Goal: Task Accomplishment & Management: Use online tool/utility

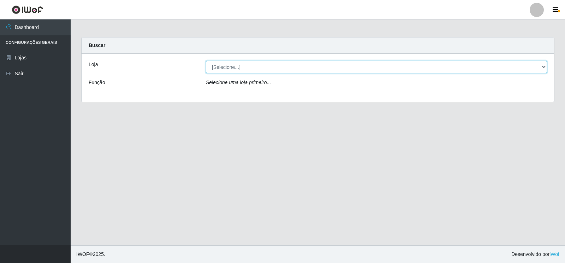
click at [276, 67] on select "[Selecione...] Atacado Vem - [STREET_ADDRESS]" at bounding box center [376, 67] width 341 height 12
select select "455"
click at [206, 61] on select "[Selecione...] Atacado Vem - [STREET_ADDRESS]" at bounding box center [376, 67] width 341 height 12
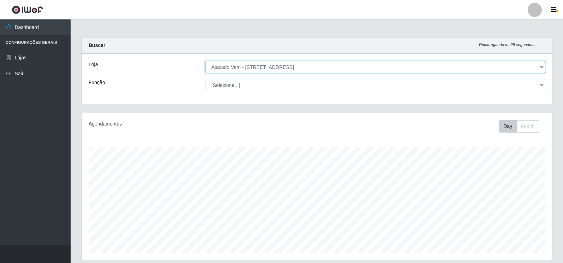
scroll to position [147, 471]
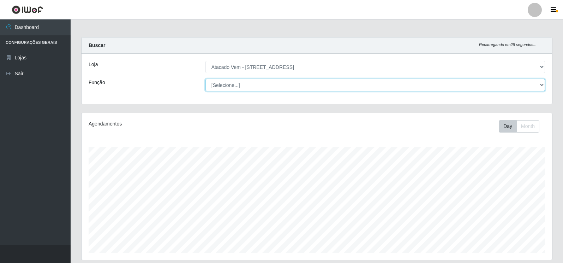
click at [536, 87] on select "[Selecione...] Carregador e Descarregador de Caminhão Carregador e Descarregado…" at bounding box center [376, 85] width 340 height 12
click at [206, 79] on select "[Selecione...] Carregador e Descarregador de Caminhão Carregador e Descarregado…" at bounding box center [376, 85] width 340 height 12
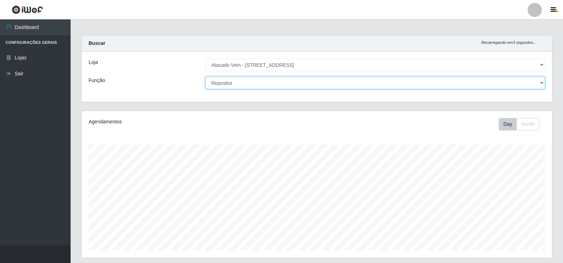
scroll to position [0, 0]
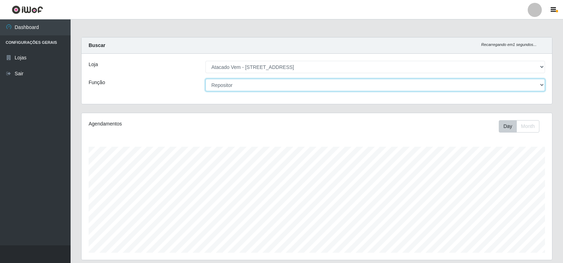
click at [538, 84] on select "[Selecione...] Carregador e Descarregador de Caminhão Carregador e Descarregado…" at bounding box center [376, 85] width 340 height 12
click at [206, 79] on select "[Selecione...] Carregador e Descarregador de Caminhão Carregador e Descarregado…" at bounding box center [376, 85] width 340 height 12
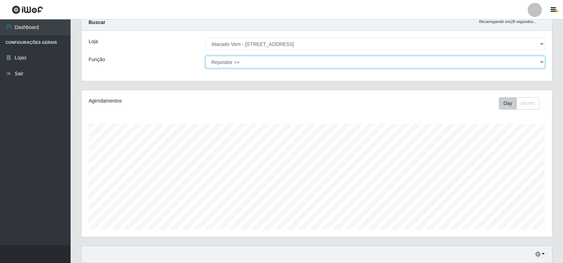
scroll to position [35, 0]
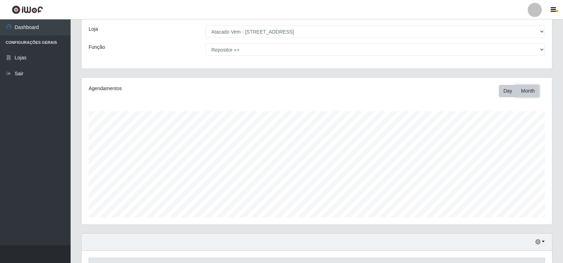
click at [529, 92] on button "Month" at bounding box center [528, 91] width 23 height 12
click at [505, 95] on button "Day" at bounding box center [508, 91] width 18 height 12
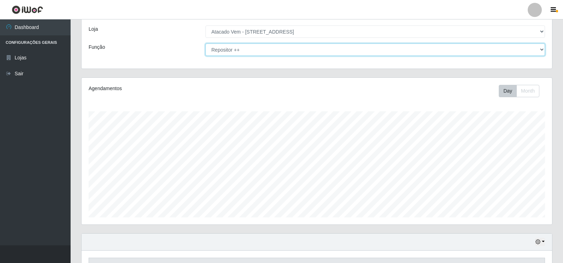
click at [541, 50] on select "[Selecione...] Carregador e Descarregador de Caminhão Carregador e Descarregado…" at bounding box center [376, 49] width 340 height 12
select select "82"
click at [206, 43] on select "[Selecione...] Carregador e Descarregador de Caminhão Carregador e Descarregado…" at bounding box center [376, 49] width 340 height 12
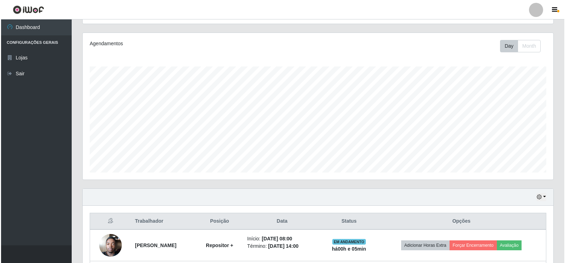
scroll to position [222, 0]
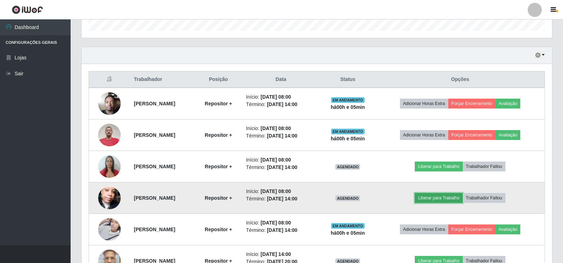
click at [456, 198] on button "Liberar para Trabalho" at bounding box center [439, 198] width 48 height 10
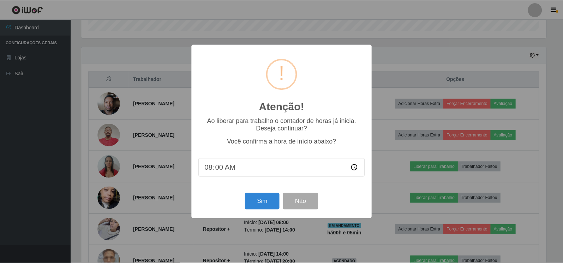
scroll to position [147, 467]
click at [265, 202] on button "Sim" at bounding box center [263, 201] width 34 height 17
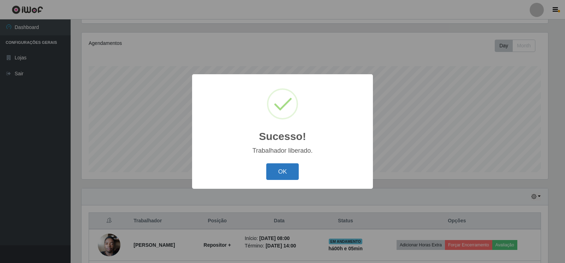
click at [280, 169] on button "OK" at bounding box center [282, 171] width 33 height 17
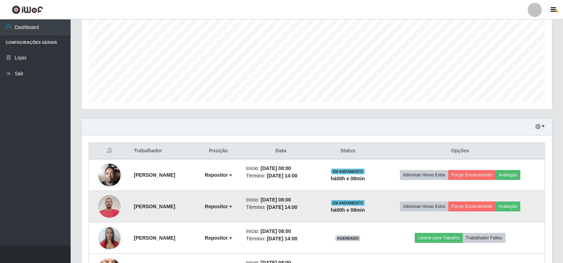
scroll to position [151, 0]
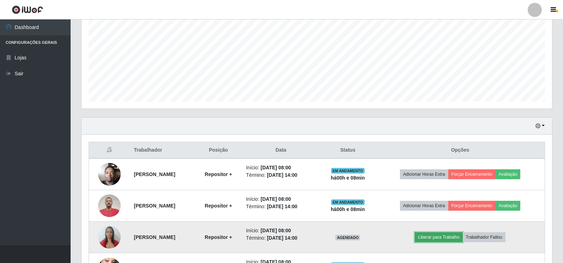
click at [445, 237] on button "Liberar para Trabalho" at bounding box center [439, 237] width 48 height 10
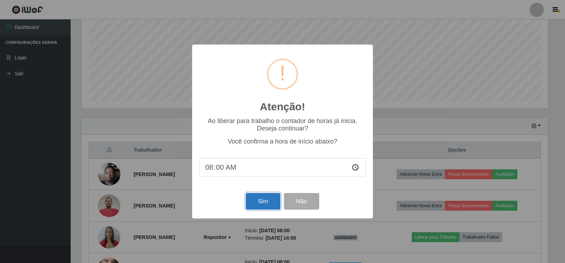
click at [259, 205] on button "Sim" at bounding box center [263, 201] width 34 height 17
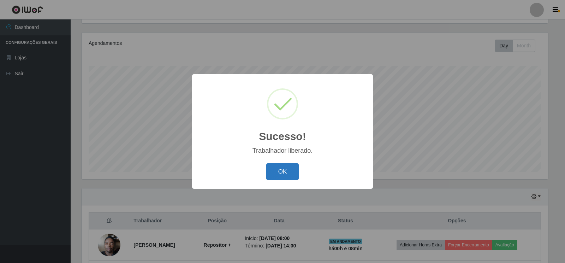
click at [275, 171] on button "OK" at bounding box center [282, 171] width 33 height 17
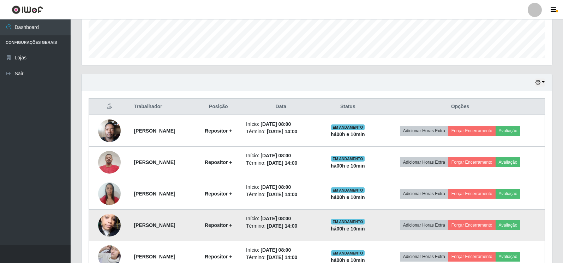
scroll to position [187, 0]
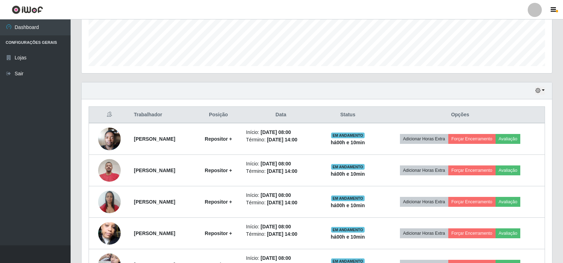
drag, startPoint x: 152, startPoint y: 170, endPoint x: 0, endPoint y: 162, distance: 151.7
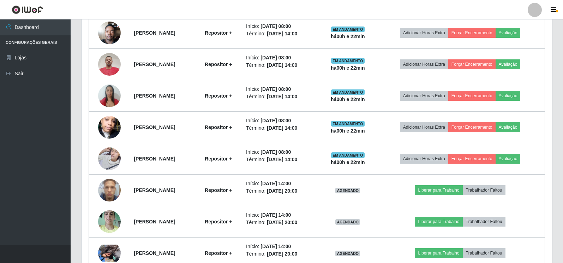
scroll to position [63, 0]
